Goal: Information Seeking & Learning: Learn about a topic

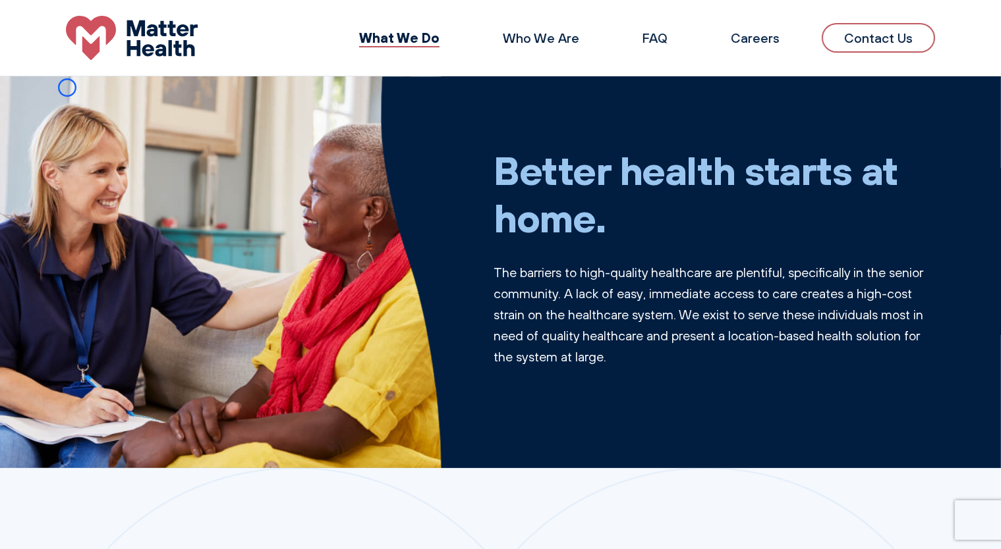
click at [67, 88] on img at bounding box center [220, 272] width 441 height 392
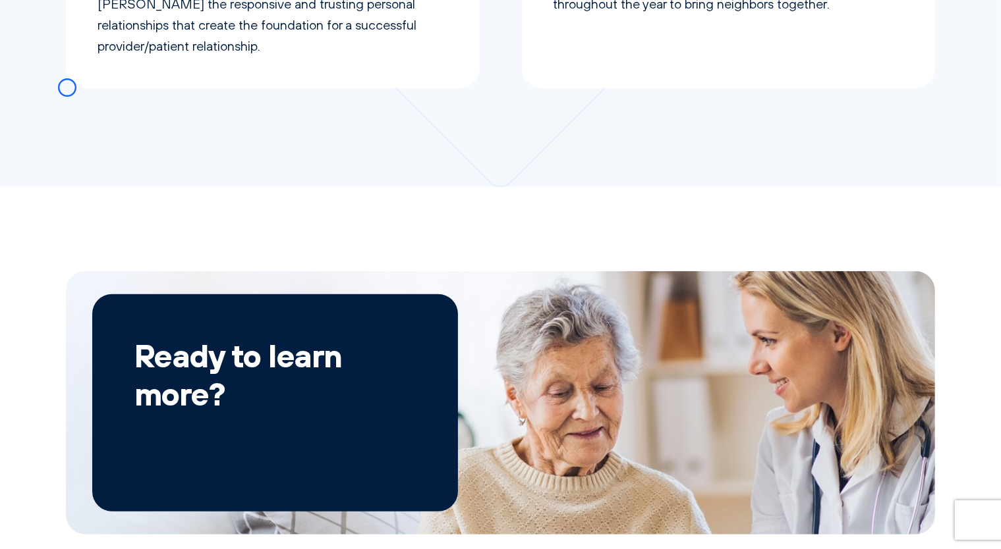
scroll to position [1128, 0]
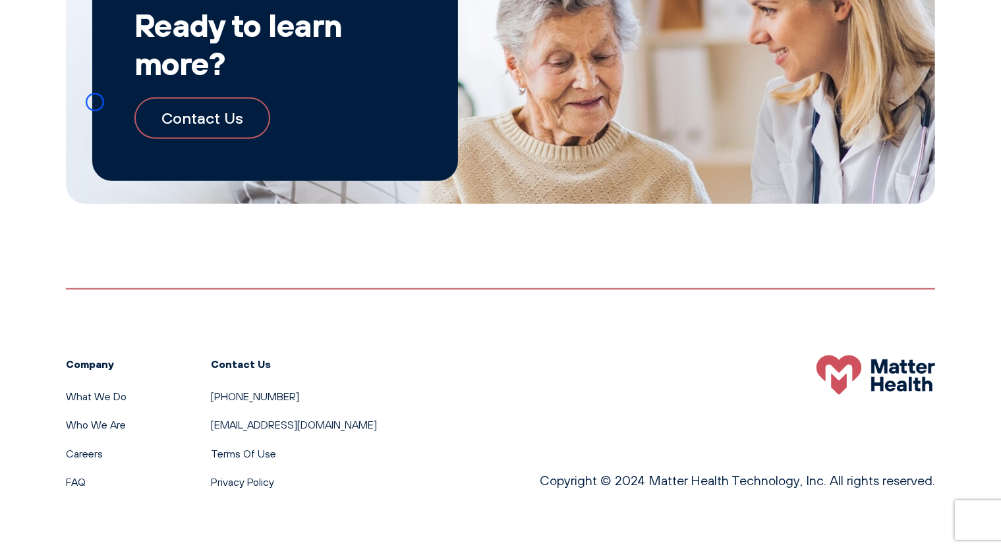
scroll to position [1443, 0]
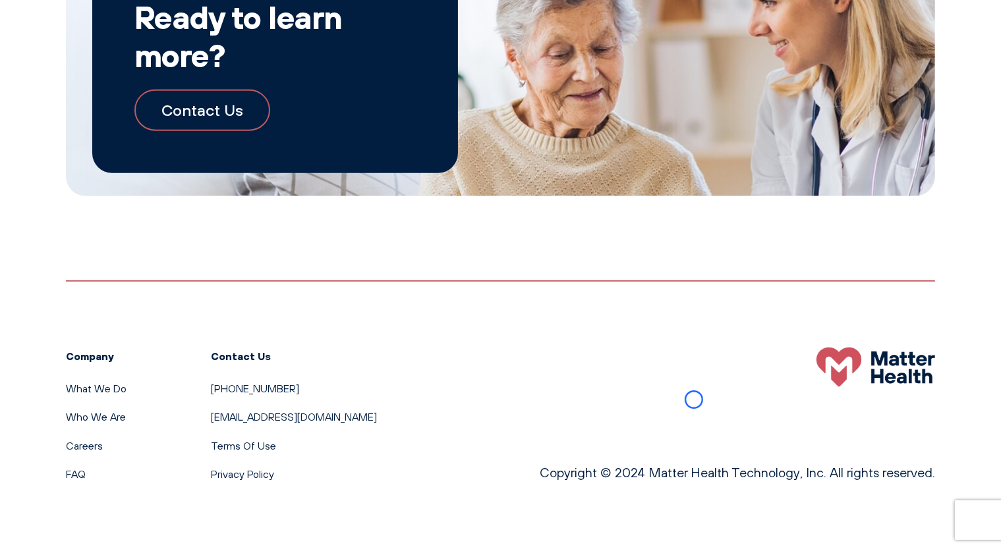
click at [95, 102] on div "Ready to learn more? Contact Us" at bounding box center [275, 64] width 366 height 217
click at [70, 77] on div "Ready to learn more? Contact Us" at bounding box center [500, 65] width 869 height 264
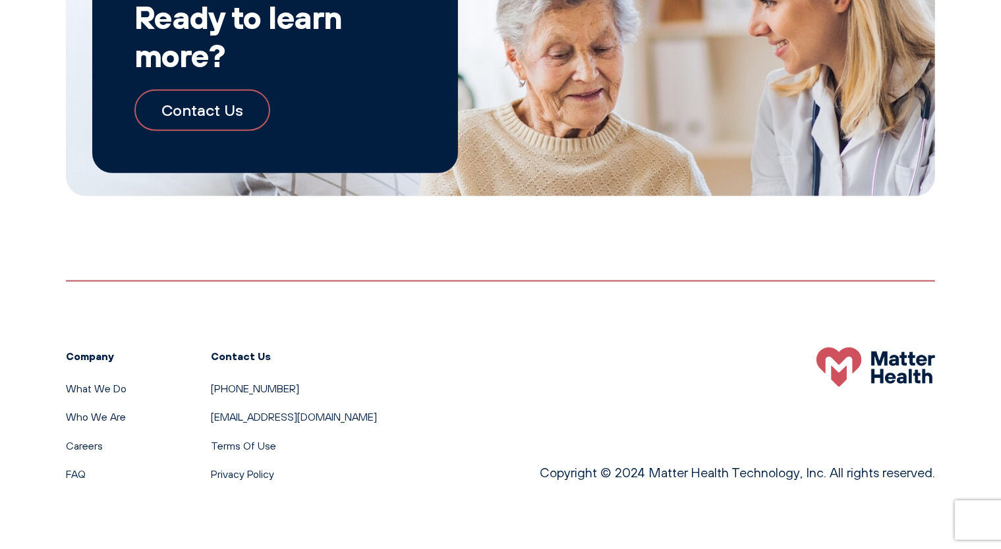
click at [109, 113] on div "Ready to learn more? Contact Us" at bounding box center [275, 64] width 366 height 217
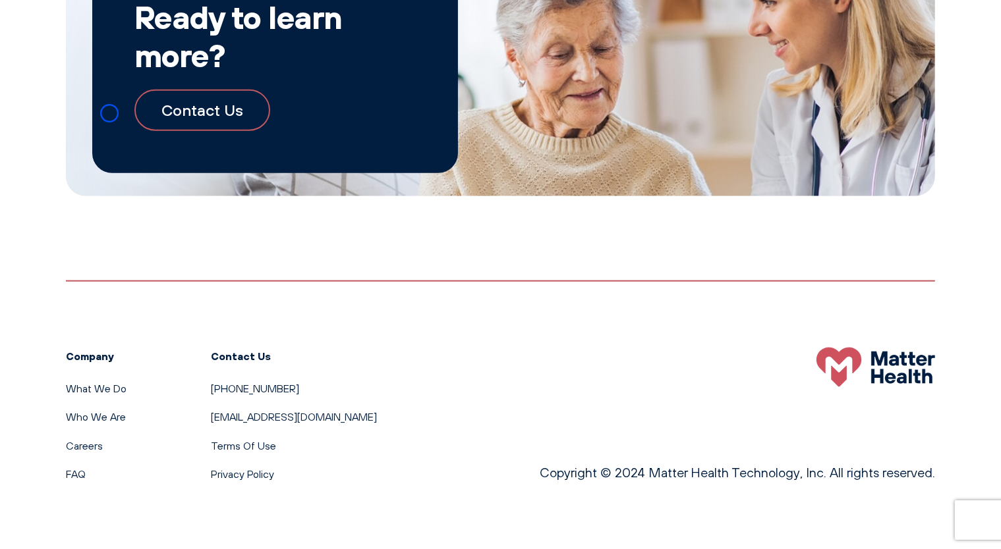
click at [121, 84] on div "Ready to learn more? Contact Us" at bounding box center [275, 64] width 366 height 217
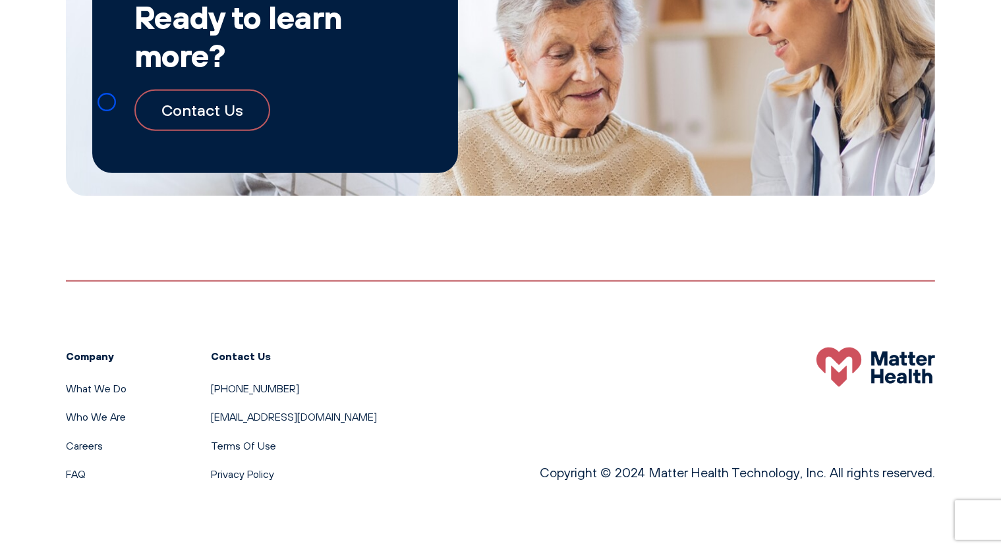
click at [107, 102] on div "Ready to learn more? Contact Us" at bounding box center [275, 64] width 366 height 217
